Goal: Task Accomplishment & Management: Use online tool/utility

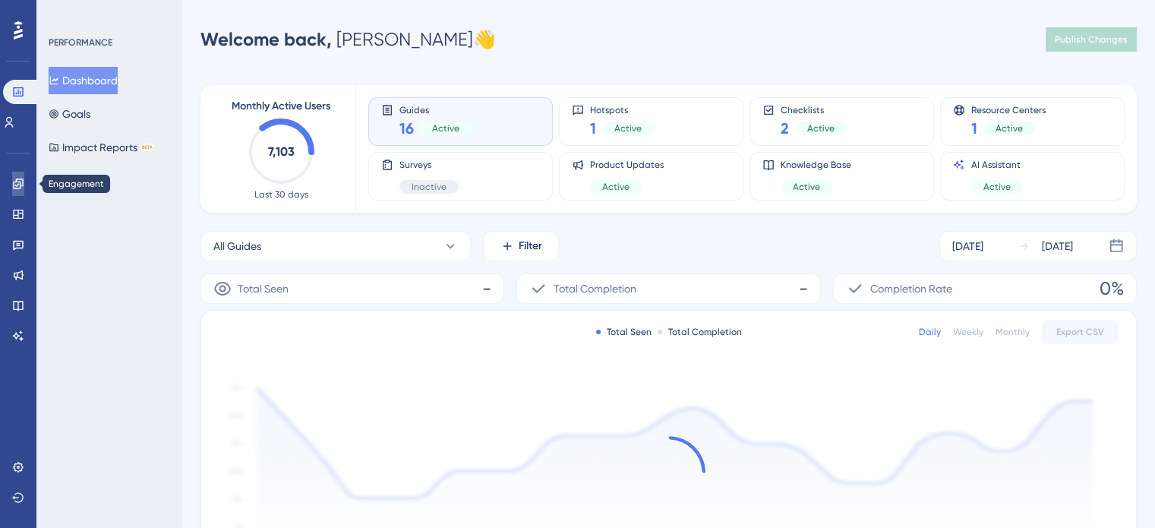
click at [20, 185] on icon at bounding box center [18, 183] width 10 height 10
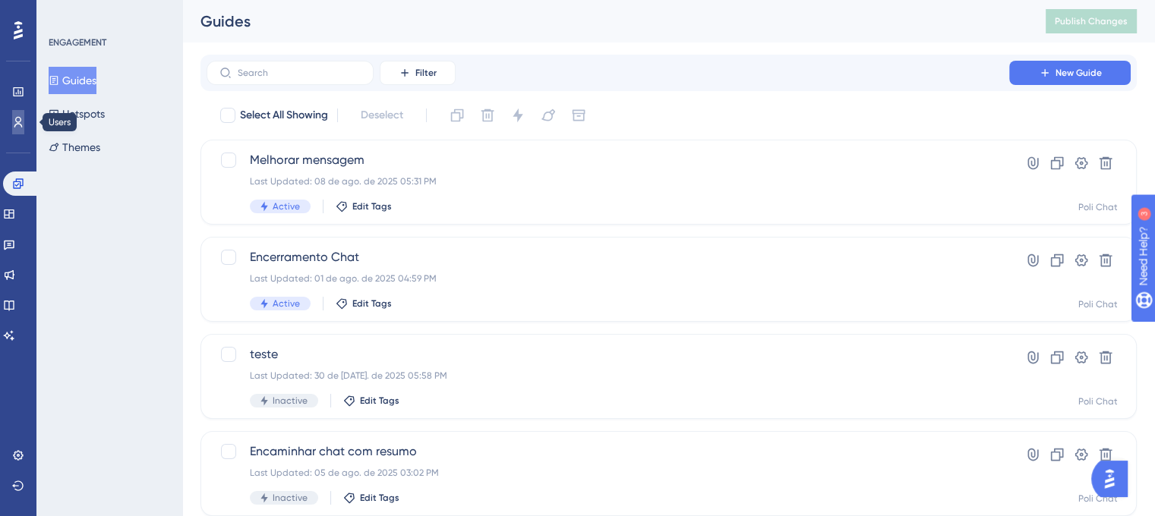
click at [23, 119] on icon at bounding box center [18, 122] width 12 height 12
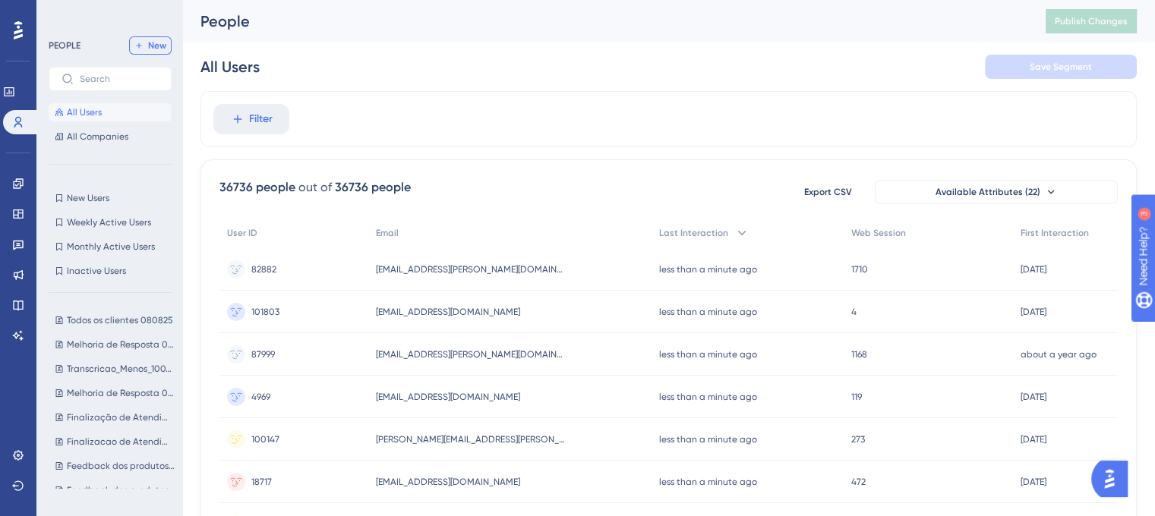
click at [138, 46] on icon at bounding box center [138, 45] width 9 height 9
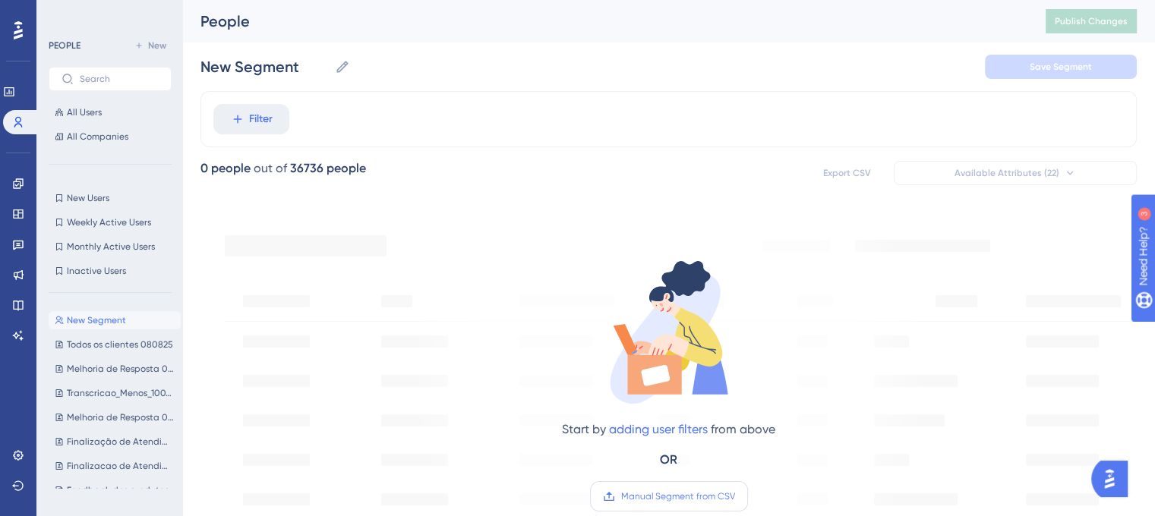
click at [679, 494] on span "Manual Segment from CSV" at bounding box center [678, 497] width 114 height 12
click at [735, 497] on input "Manual Segment from CSV" at bounding box center [735, 497] width 0 height 0
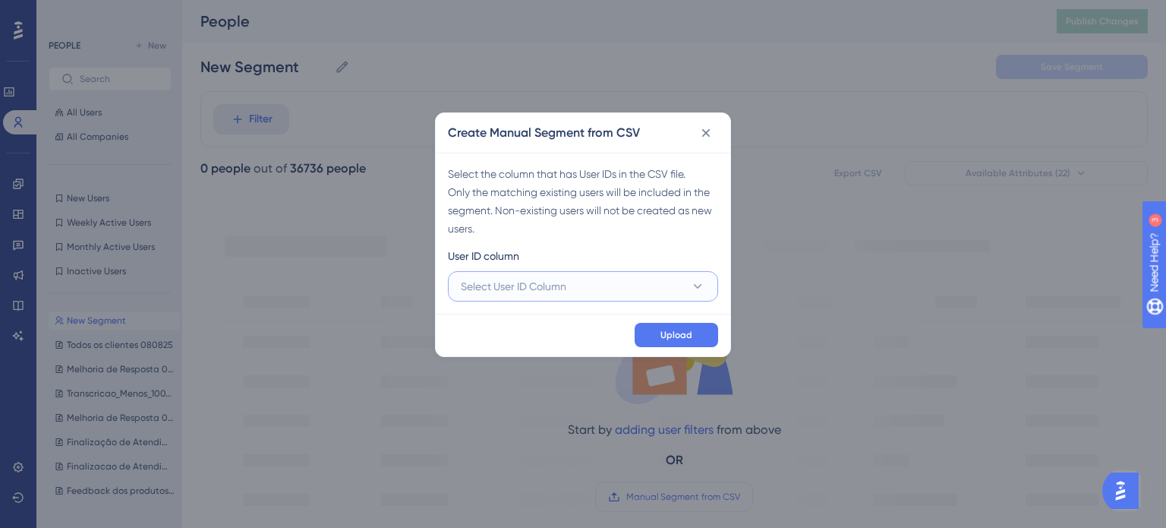
click at [582, 293] on button "Select User ID Column" at bounding box center [583, 286] width 270 height 30
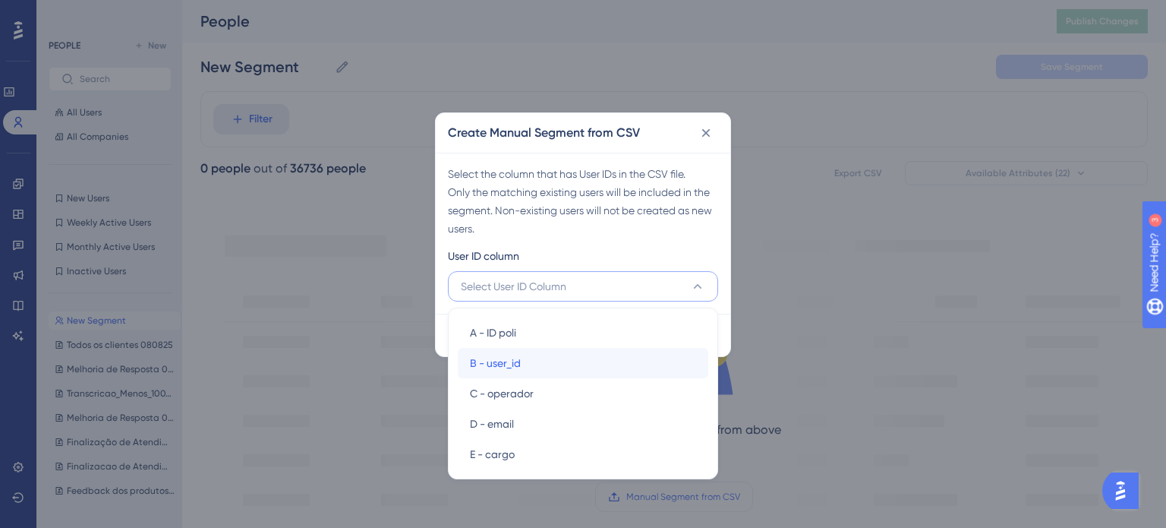
click at [536, 359] on div "B - user_id B - user_id" at bounding box center [583, 363] width 226 height 30
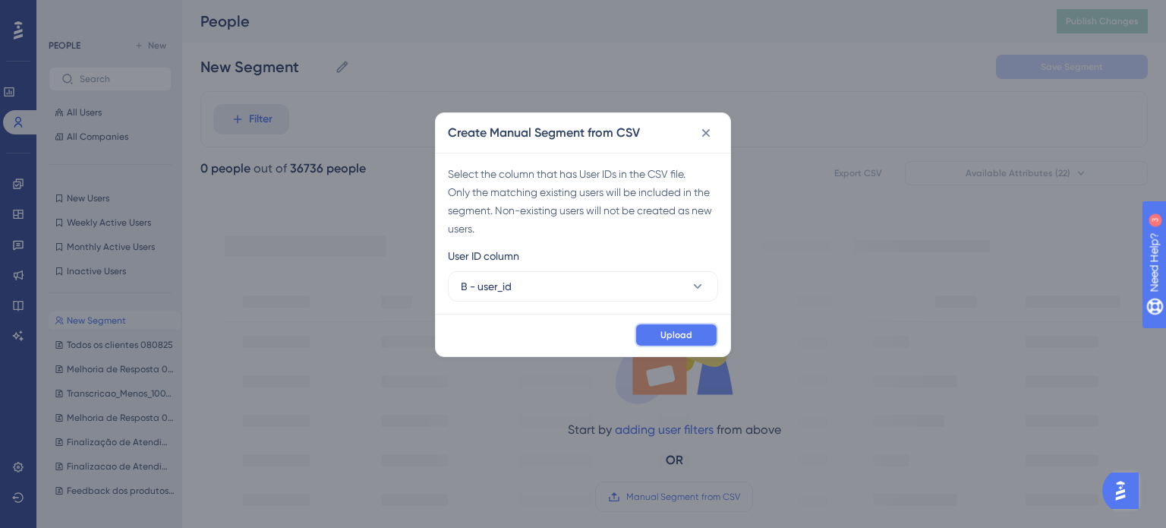
click at [650, 341] on button "Upload" at bounding box center [677, 335] width 84 height 24
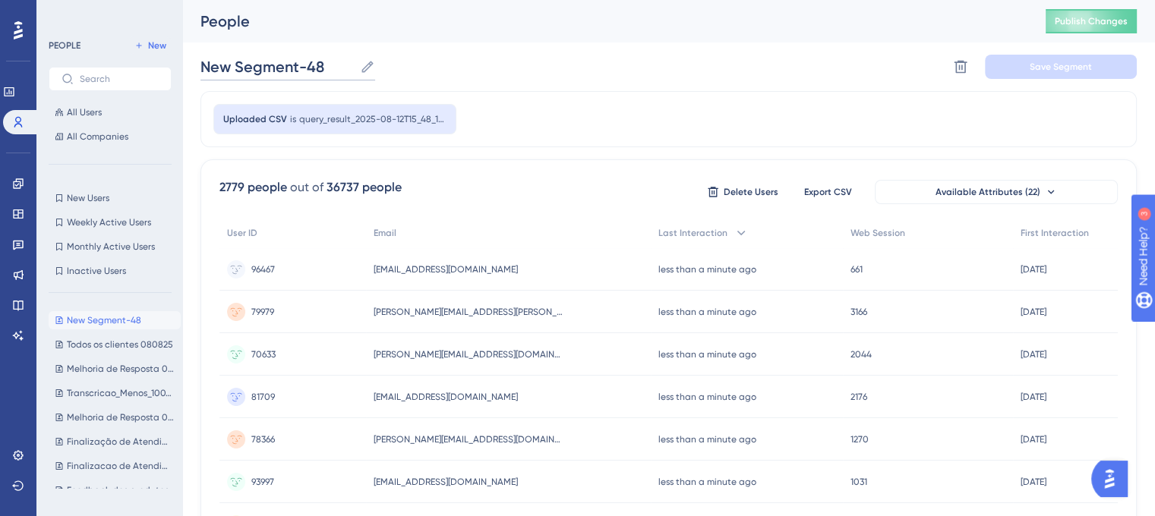
click at [274, 62] on input "New Segment-48" at bounding box center [276, 66] width 153 height 21
drag, startPoint x: 334, startPoint y: 66, endPoint x: 177, endPoint y: 55, distance: 157.5
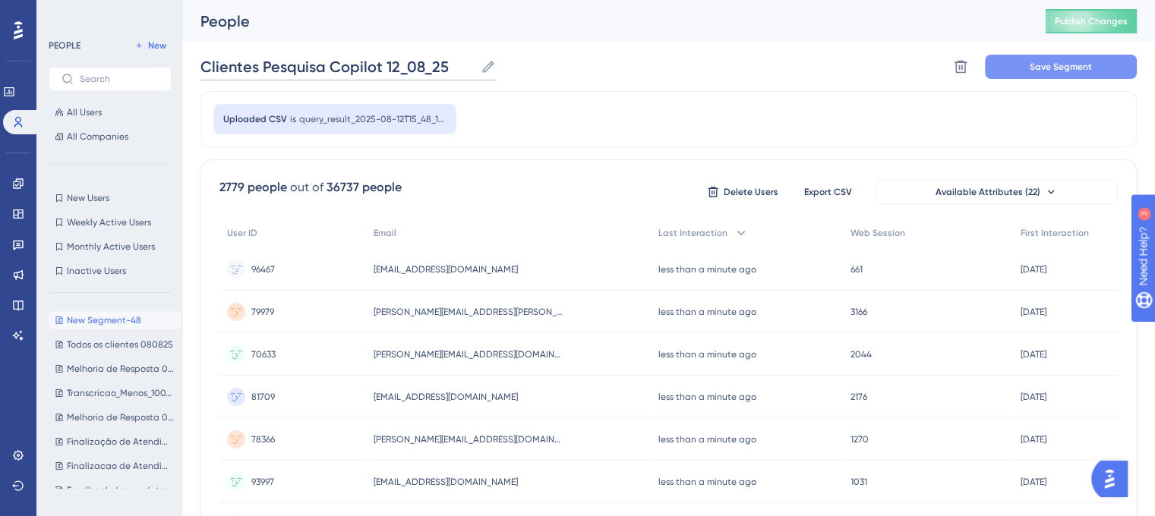
type input "Clientes Pesquisa Copilot 12_08_25"
click at [1094, 63] on button "Save Segment" at bounding box center [1061, 67] width 152 height 24
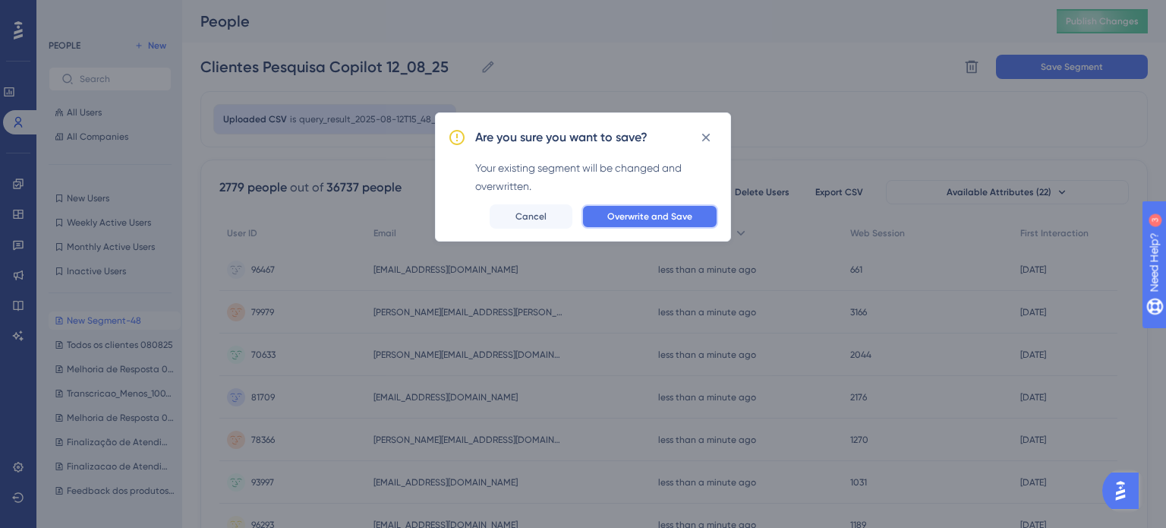
click at [691, 215] on span "Overwrite and Save" at bounding box center [649, 216] width 85 height 12
